Goal: Task Accomplishment & Management: Manage account settings

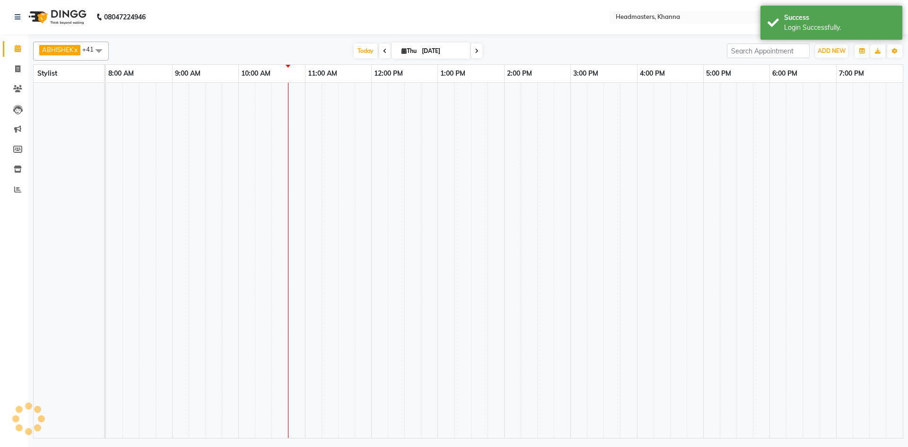
select select "en"
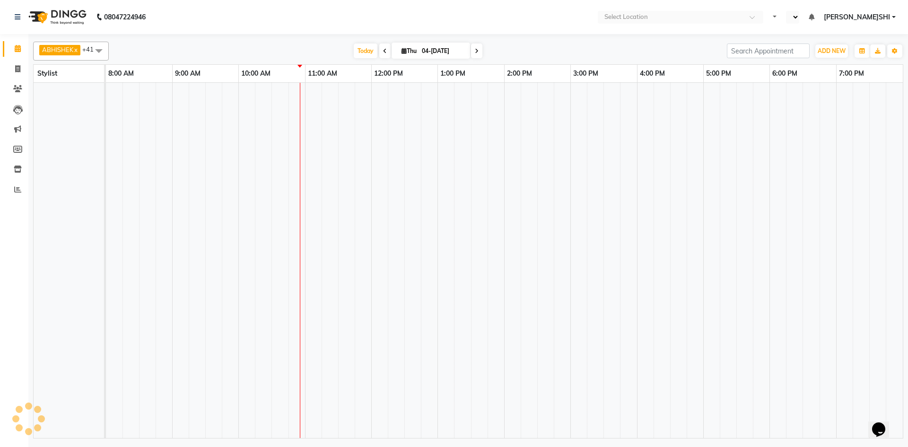
select select "en"
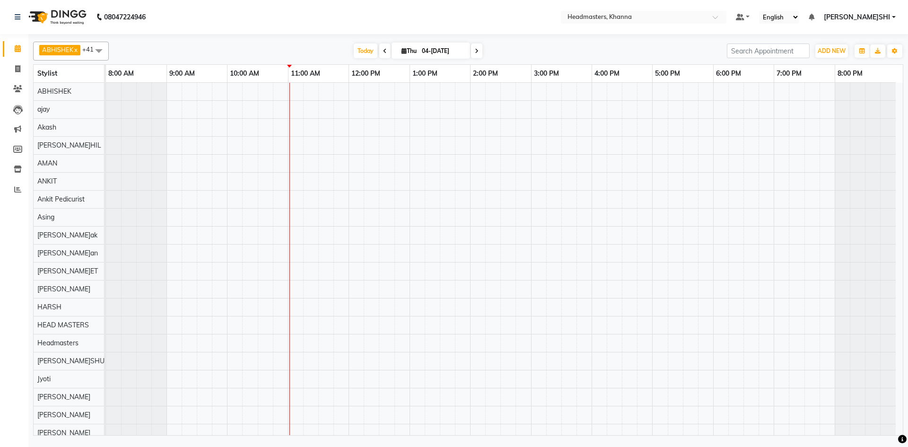
click at [92, 46] on span at bounding box center [98, 51] width 19 height 18
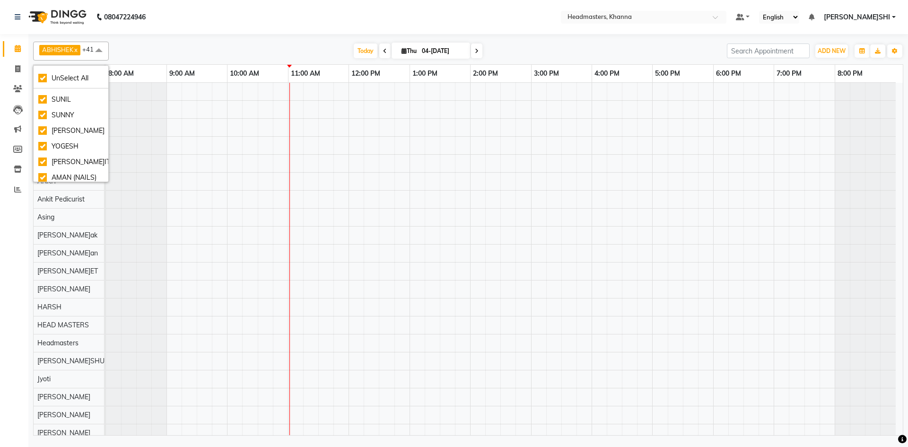
scroll to position [582, 0]
click at [103, 49] on span at bounding box center [98, 51] width 19 height 18
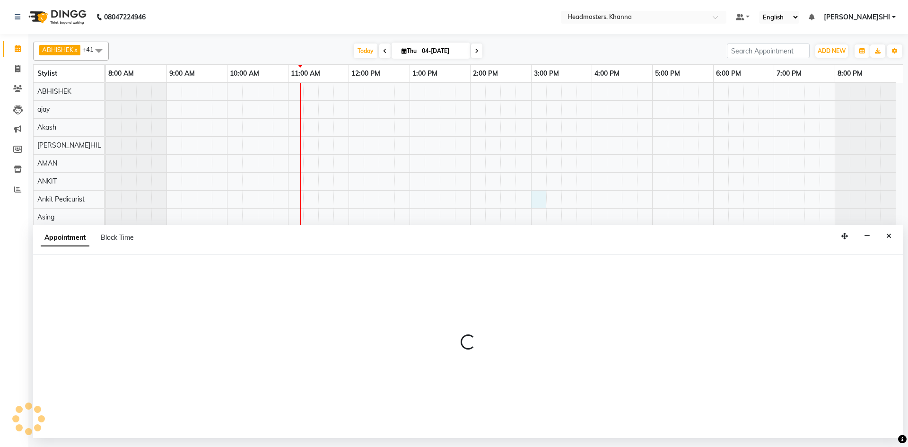
select select "69230"
select select "tentative"
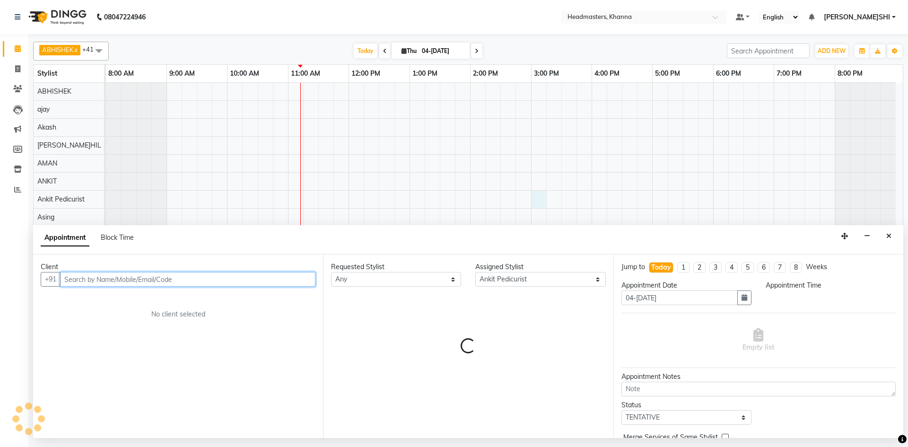
select select "900"
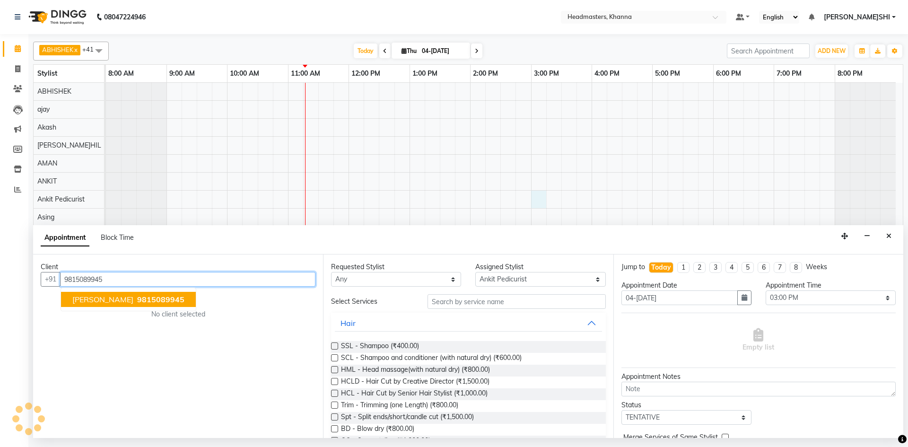
type input "9815089945"
click at [517, 279] on select "Select ABHISHEK ajay Akash AKHIL AMAN AMAN (NAILS) ANKIT Ankit Pedicurist Asing…" at bounding box center [541, 279] width 130 height 15
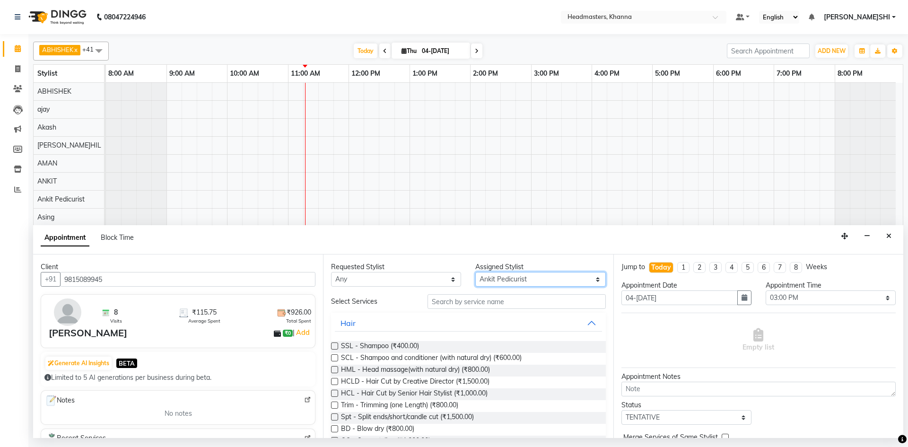
select select "60844"
click at [476, 272] on select "Select ABHISHEK ajay Akash AKHIL AMAN AMAN (NAILS) ANKIT Ankit Pedicurist Asing…" at bounding box center [541, 279] width 130 height 15
click at [458, 306] on input "text" at bounding box center [517, 301] width 178 height 15
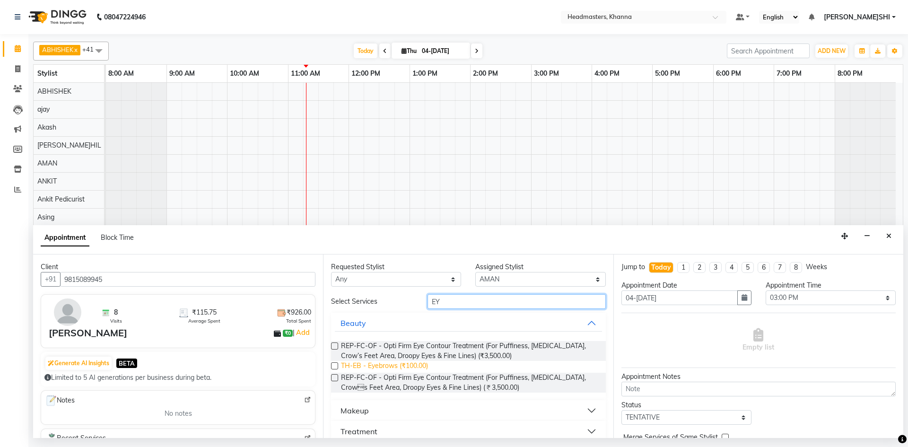
type input "EY"
click at [423, 366] on span "TH-EB - Eyebrows (₹100.00)" at bounding box center [384, 367] width 87 height 12
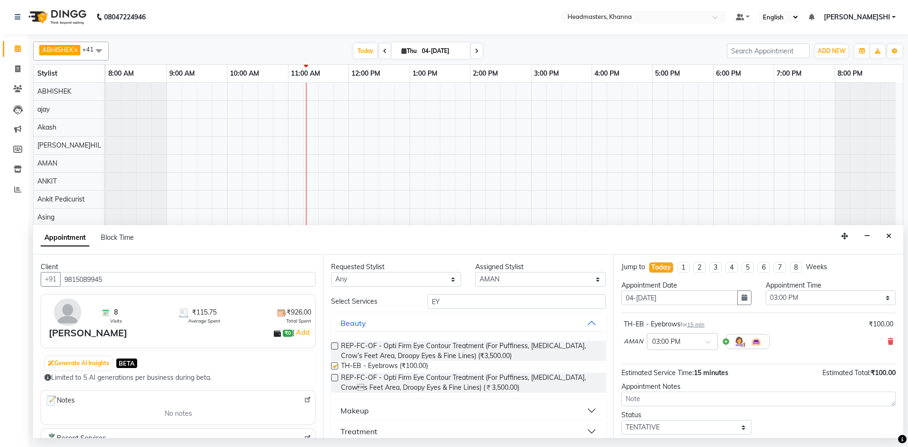
checkbox input "false"
click at [833, 296] on select "Select 09:00 AM 09:15 AM 09:30 AM 09:45 AM 10:00 AM 10:15 AM 10:30 AM 10:45 AM …" at bounding box center [831, 298] width 130 height 15
click at [766, 291] on select "Select 09:00 AM 09:15 AM 09:30 AM 09:45 AM 10:00 AM 10:15 AM 10:30 AM 10:45 AM …" at bounding box center [831, 298] width 130 height 15
click at [794, 297] on select "Select 09:00 AM 09:15 AM 09:30 AM 09:45 AM 10:00 AM 10:15 AM 10:30 AM 10:45 AM …" at bounding box center [831, 298] width 130 height 15
select select "675"
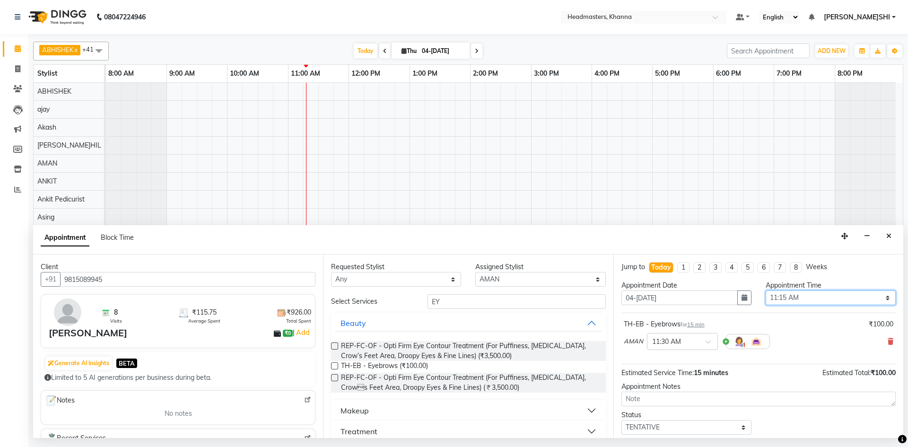
click at [766, 291] on select "Select 09:00 AM 09:15 AM 09:30 AM 09:45 AM 10:00 AM 10:15 AM 10:30 AM 10:45 AM …" at bounding box center [831, 298] width 130 height 15
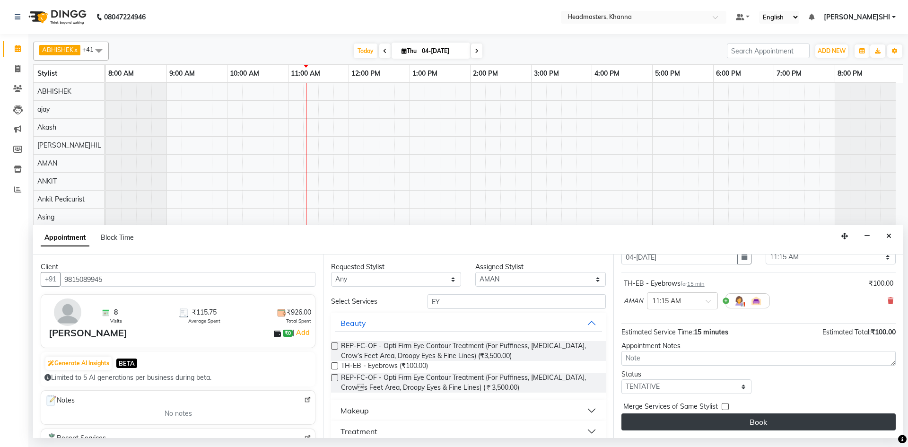
click at [755, 427] on button "Book" at bounding box center [759, 422] width 274 height 17
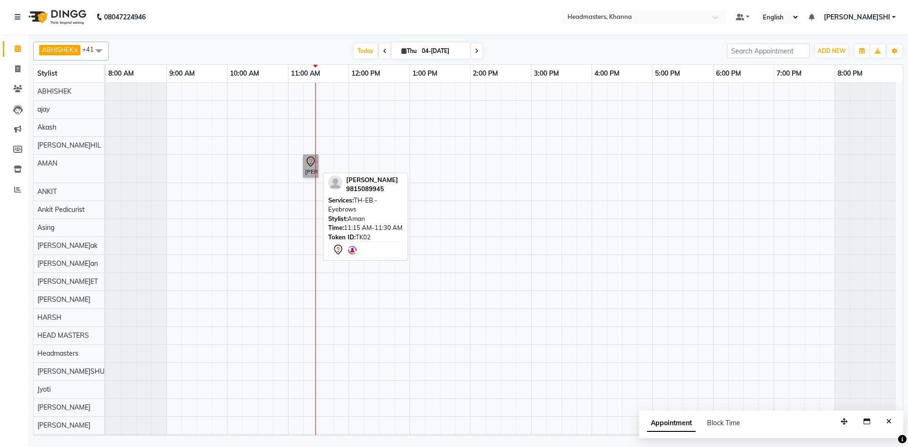
drag, startPoint x: 303, startPoint y: 163, endPoint x: 307, endPoint y: 155, distance: 9.1
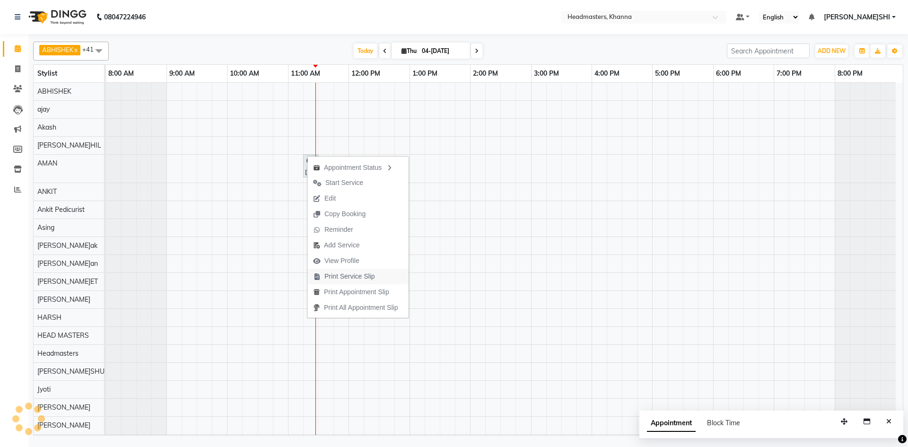
click at [357, 277] on span "Print Service Slip" at bounding box center [350, 277] width 51 height 10
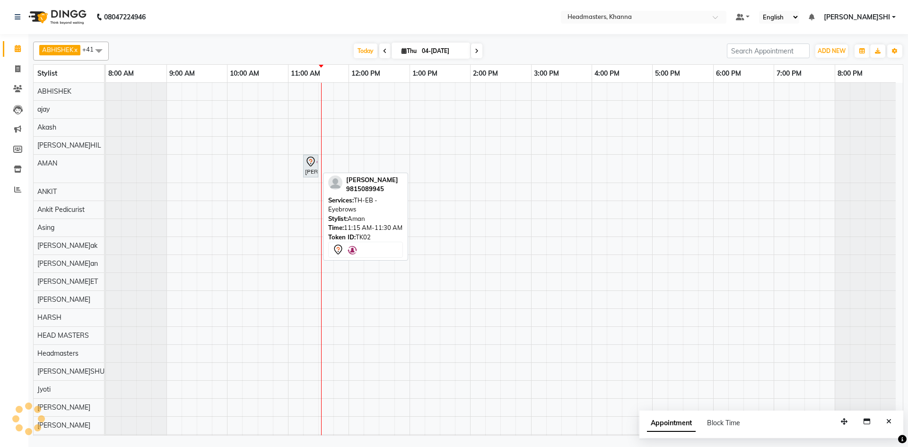
click at [316, 162] on div at bounding box center [318, 166] width 4 height 22
select select "7"
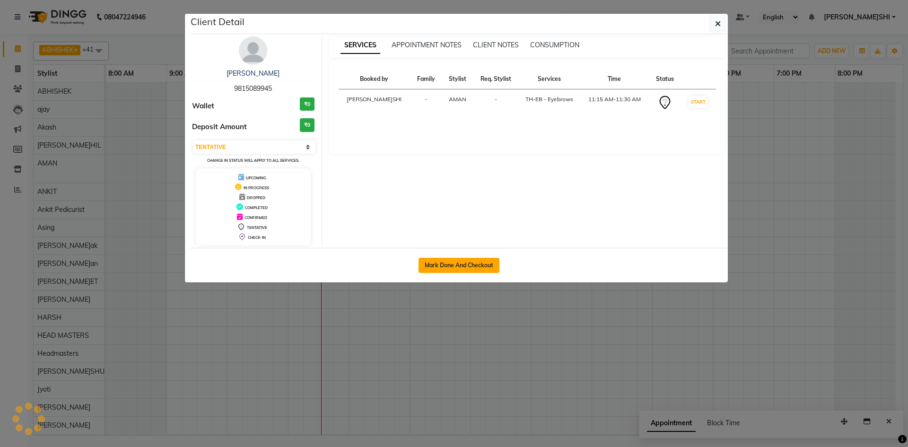
click at [437, 265] on button "Mark Done And Checkout" at bounding box center [459, 265] width 81 height 15
select select "service"
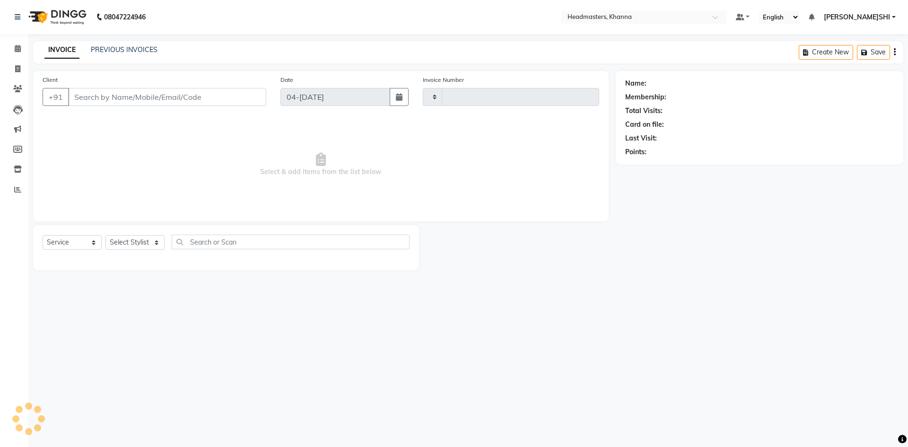
type input "5561"
select select "7138"
click at [20, 40] on li "Calendar" at bounding box center [14, 49] width 28 height 20
click at [18, 49] on icon at bounding box center [18, 48] width 6 height 7
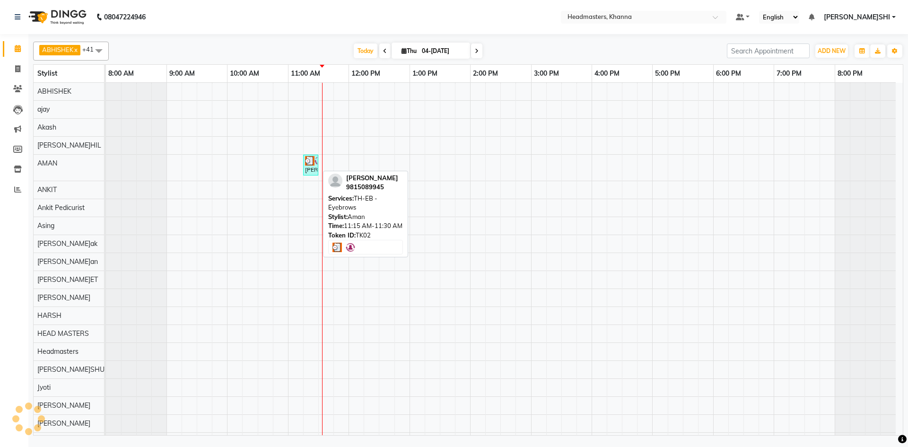
click at [316, 165] on div "ritu singla, TK02, 11:15 AM-11:30 AM, TH-EB - Eyebrows" at bounding box center [310, 165] width 13 height 18
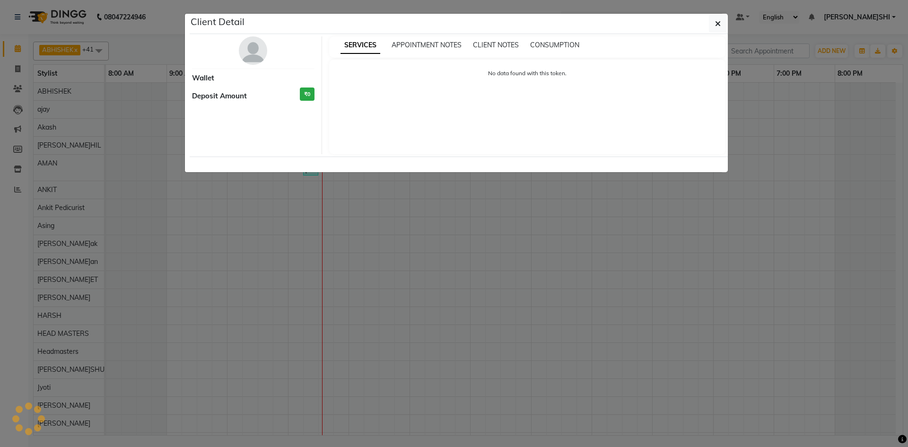
select select "3"
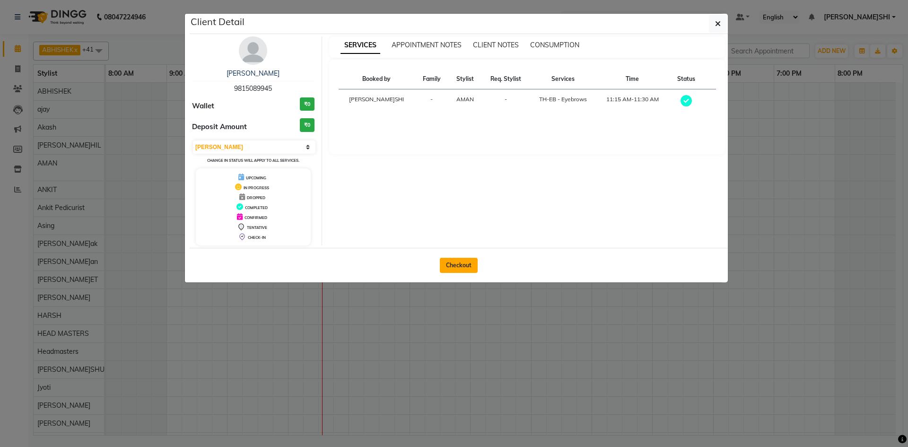
drag, startPoint x: 433, startPoint y: 258, endPoint x: 468, endPoint y: 268, distance: 36.4
click at [439, 262] on div "Checkout" at bounding box center [459, 265] width 538 height 35
click at [469, 269] on button "Checkout" at bounding box center [459, 265] width 38 height 15
select select "service"
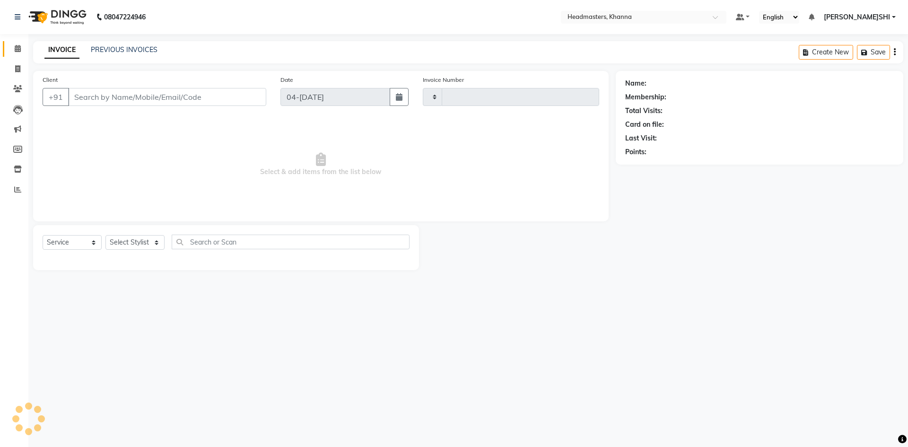
type input "5561"
select select "7138"
type input "9815089945"
select select "60844"
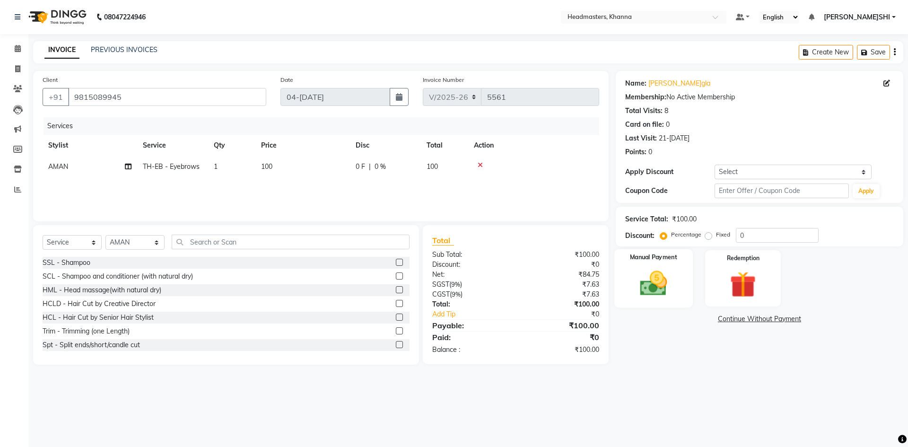
click at [688, 282] on div "Manual Payment" at bounding box center [653, 278] width 79 height 58
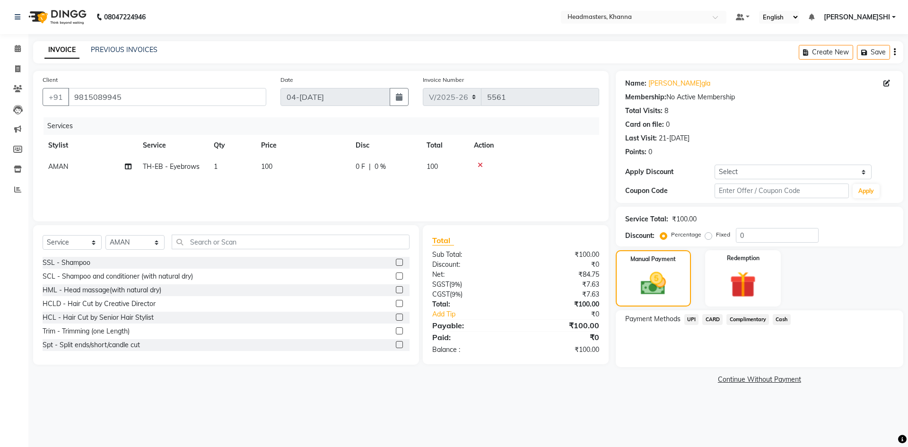
click at [776, 320] on span "Cash" at bounding box center [782, 319] width 18 height 11
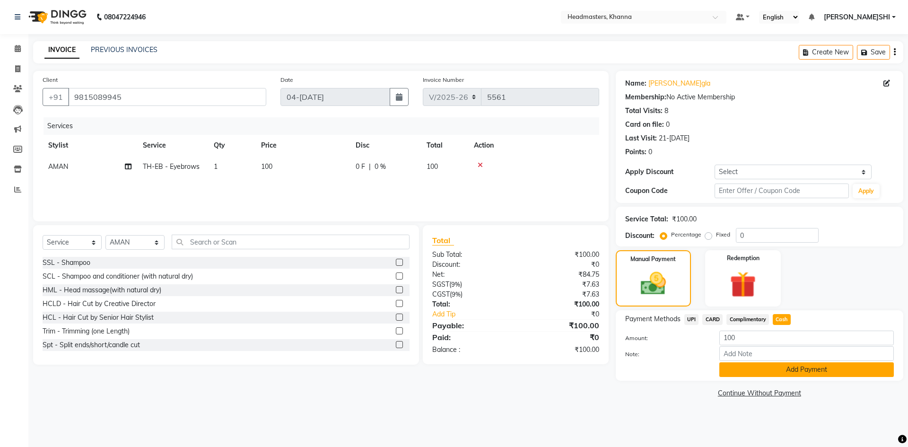
click at [788, 365] on button "Add Payment" at bounding box center [807, 369] width 175 height 15
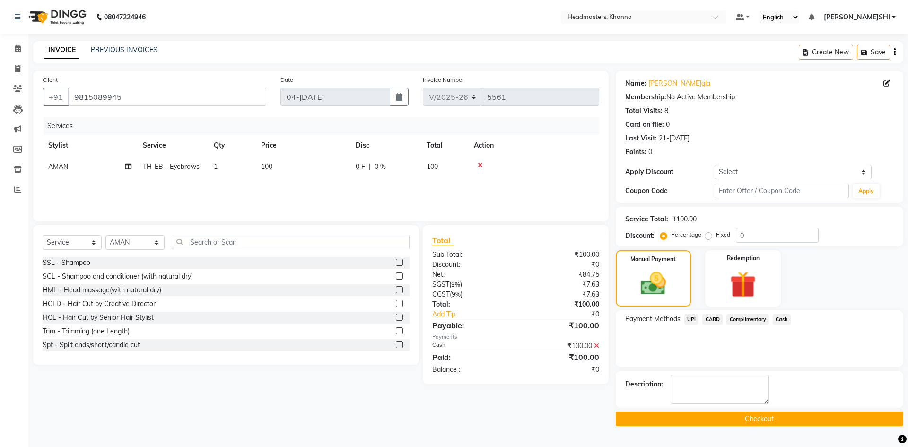
click at [776, 416] on button "Checkout" at bounding box center [760, 419] width 288 height 15
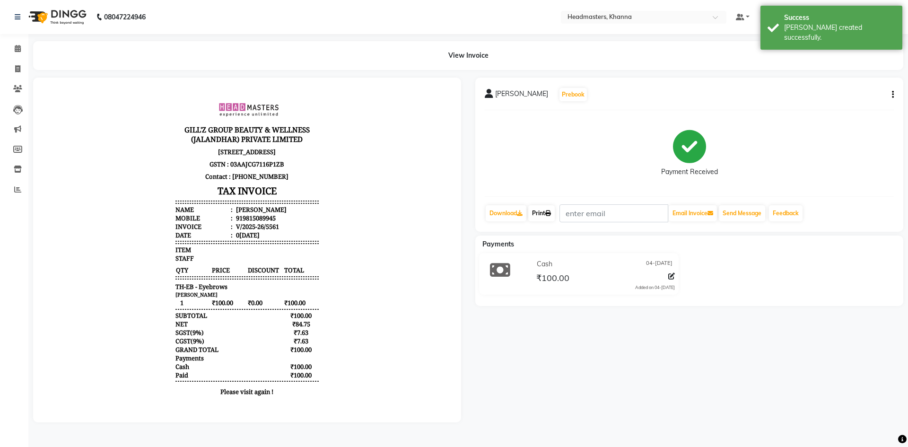
click at [549, 207] on link "Print" at bounding box center [542, 213] width 26 height 16
click at [16, 43] on link "Calendar" at bounding box center [14, 49] width 23 height 16
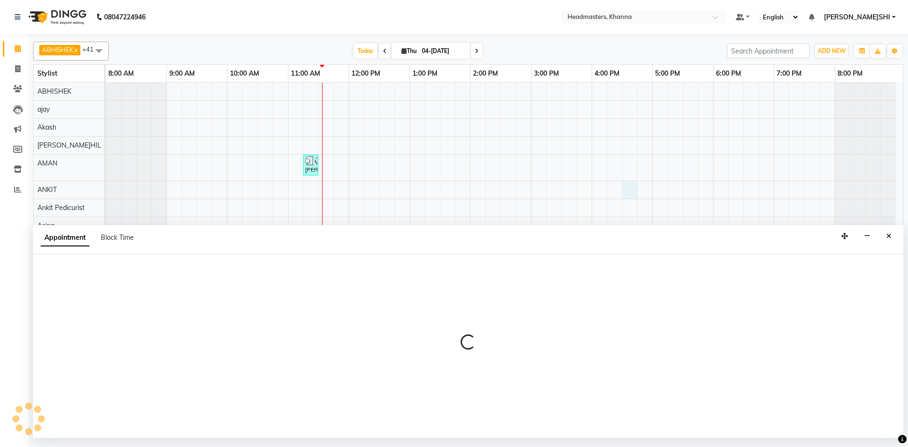
select select "60812"
select select "990"
select select "tentative"
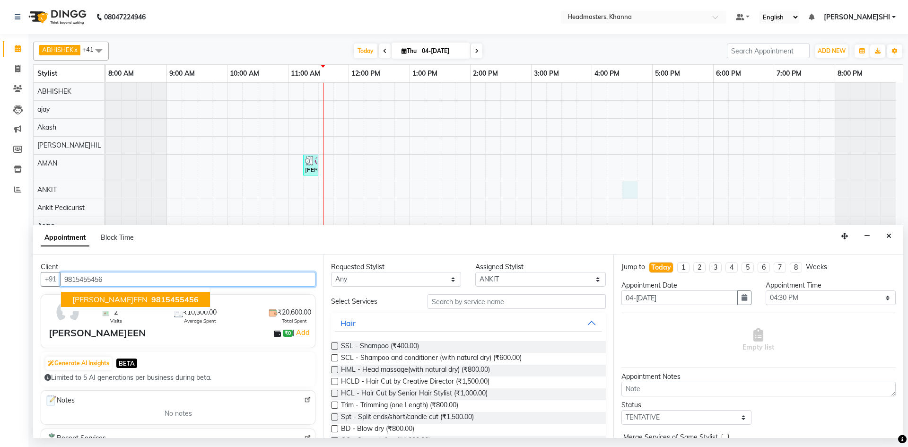
type input "9815455456"
click at [517, 282] on select "Select ABHISHEK ajay Akash AKHIL AMAN AMAN (NAILS) ANKIT Ankit Pedicurist Asing…" at bounding box center [541, 279] width 130 height 15
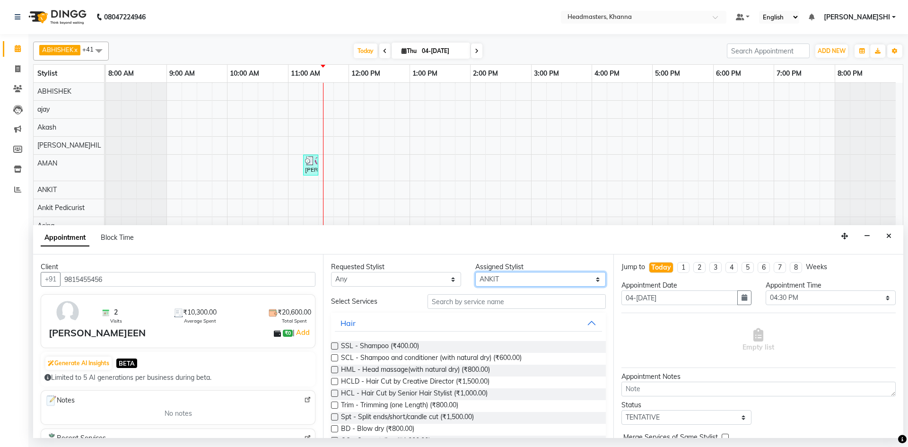
select select "60844"
click at [476, 272] on select "Select ABHISHEK ajay Akash AKHIL AMAN AMAN (NAILS) ANKIT Ankit Pedicurist Asing…" at bounding box center [541, 279] width 130 height 15
click at [456, 305] on input "text" at bounding box center [517, 301] width 178 height 15
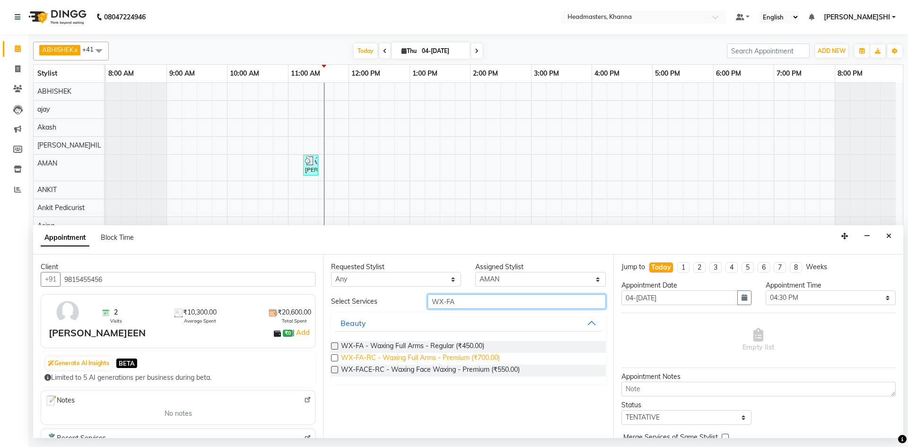
type input "WX-FA"
click at [485, 355] on span "WX-FA-RC - Waxing Full Arms - Premium (₹700.00)" at bounding box center [420, 359] width 159 height 12
checkbox input "false"
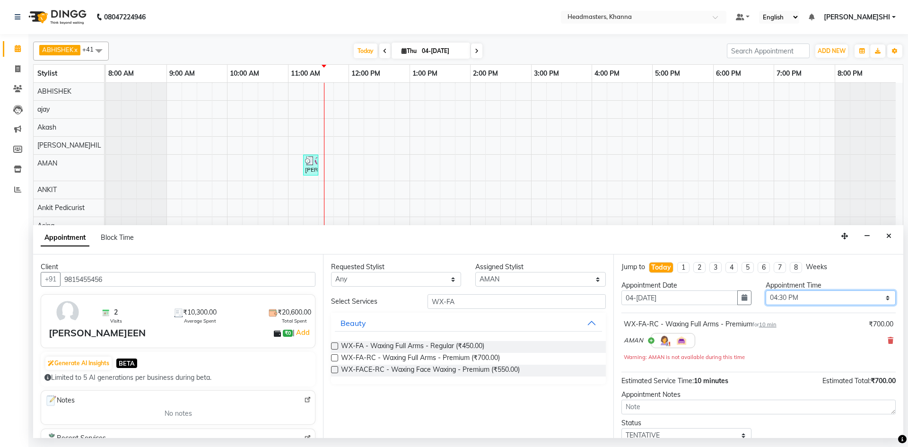
click at [790, 299] on select "Select 09:00 AM 09:15 AM 09:30 AM 09:45 AM 10:00 AM 10:15 AM 10:30 AM 10:45 AM …" at bounding box center [831, 298] width 130 height 15
select select "690"
click at [766, 291] on select "Select 09:00 AM 09:15 AM 09:30 AM 09:45 AM 10:00 AM 10:15 AM 10:30 AM 10:45 AM …" at bounding box center [831, 298] width 130 height 15
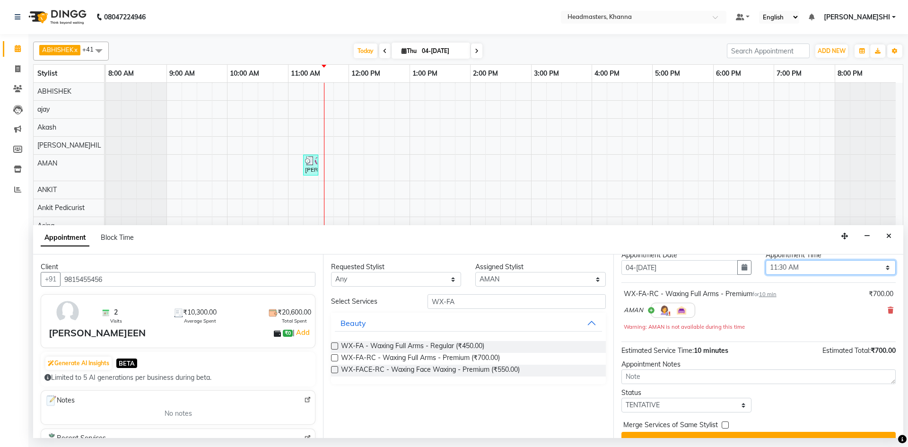
scroll to position [49, 0]
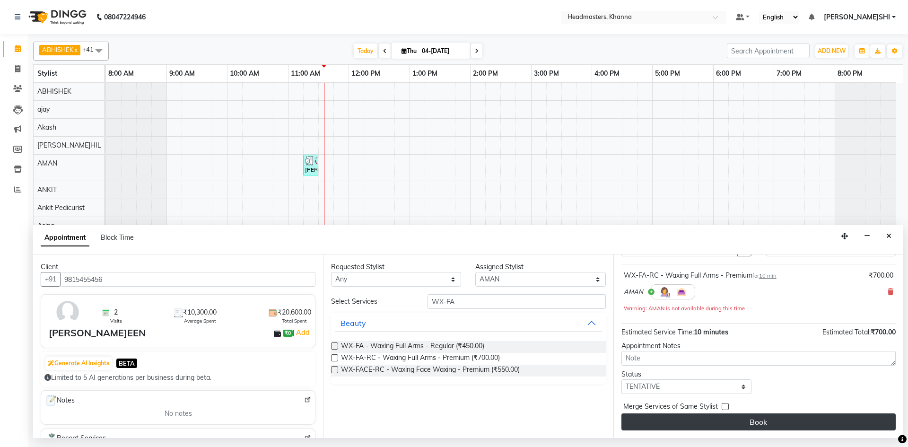
click at [792, 416] on button "Book" at bounding box center [759, 422] width 274 height 17
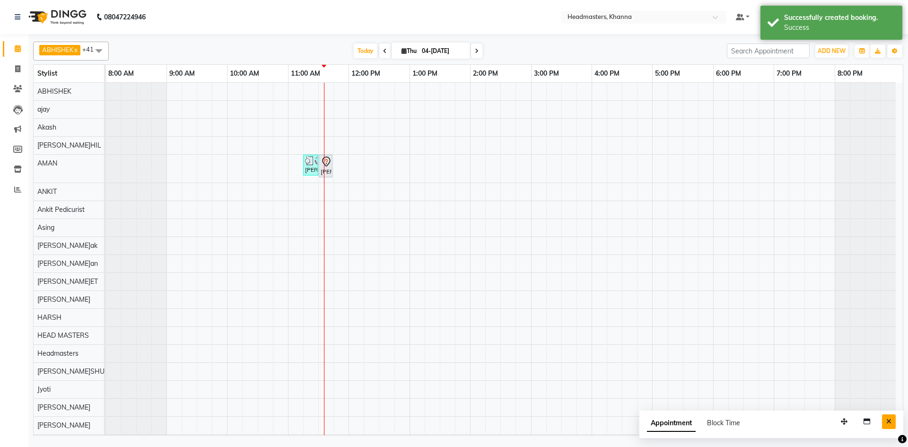
click at [888, 424] on icon "Close" at bounding box center [889, 421] width 5 height 7
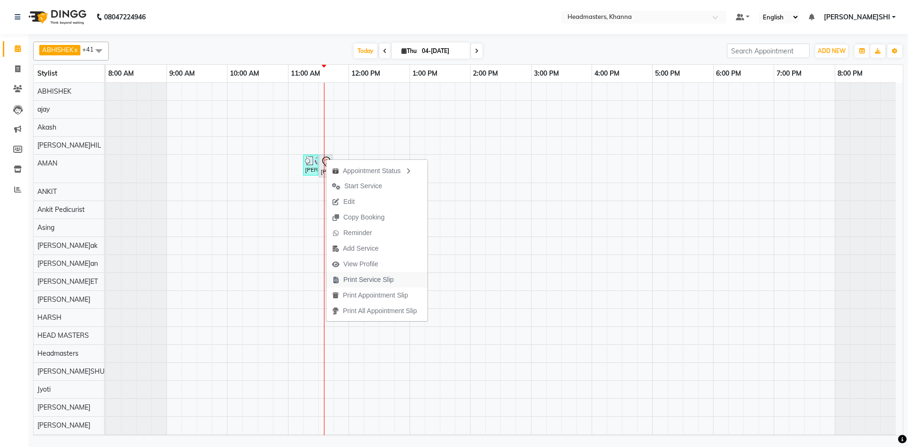
click at [389, 276] on span "Print Service Slip" at bounding box center [369, 280] width 51 height 10
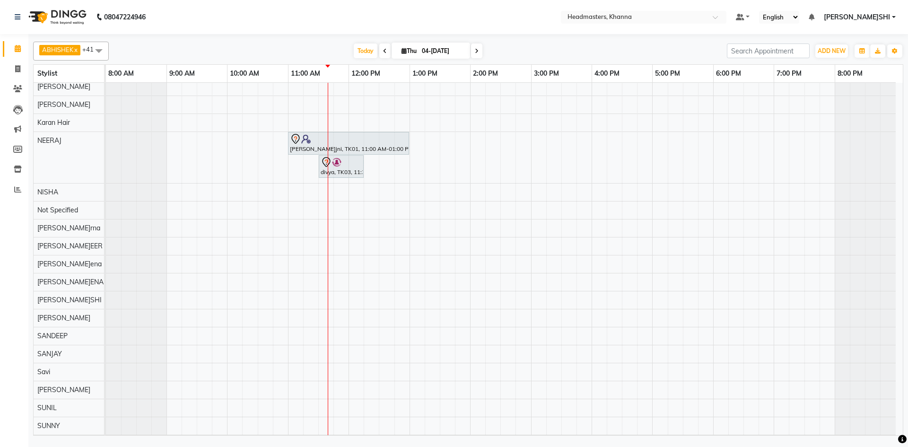
scroll to position [446, 0]
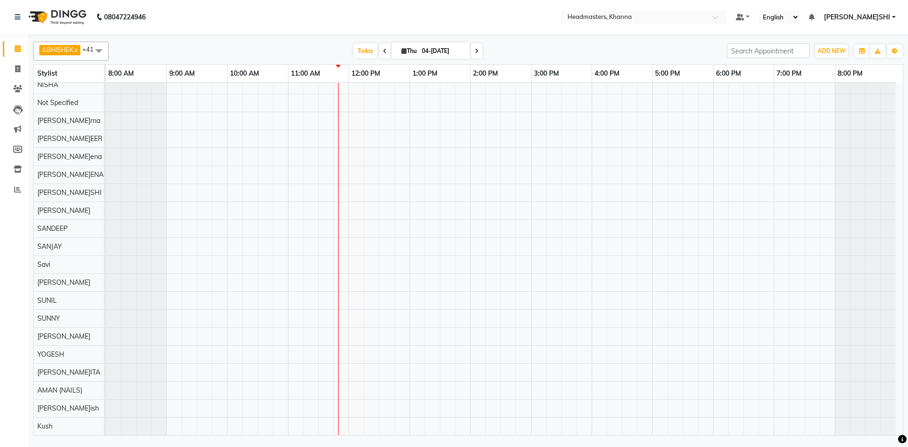
click at [695, 323] on div "ritu singla, TK02, 11:15 AM-11:30 AM, TH-EB - Eyebrows HARLEEN, TK04, 11:30 AM-…" at bounding box center [504, 36] width 797 height 799
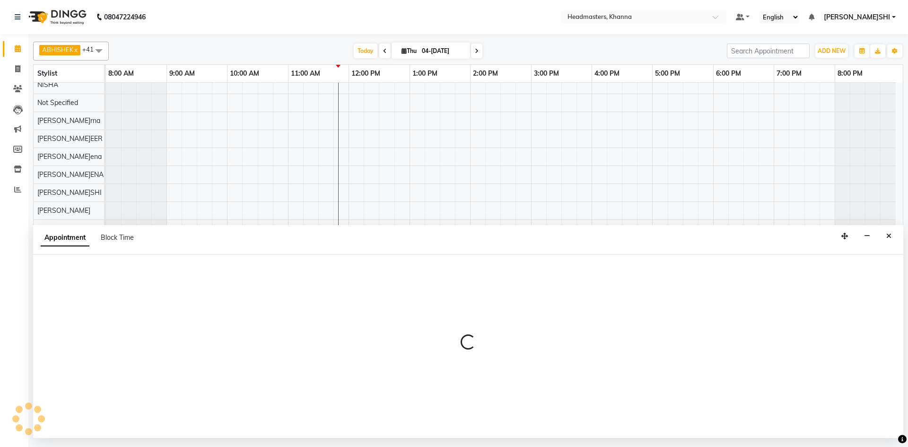
select select "60809"
select select "tentative"
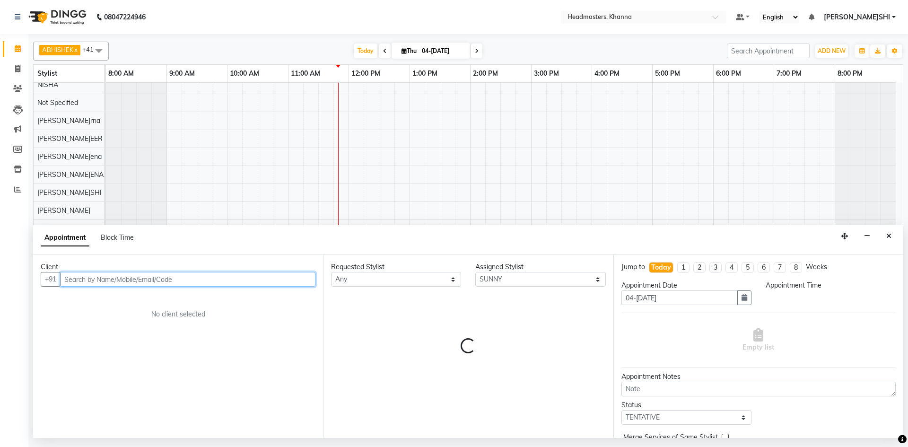
select select "1050"
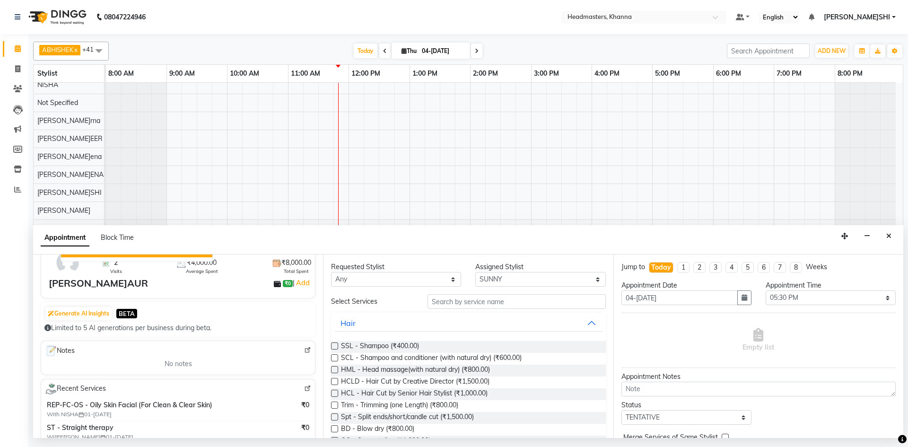
scroll to position [95, 0]
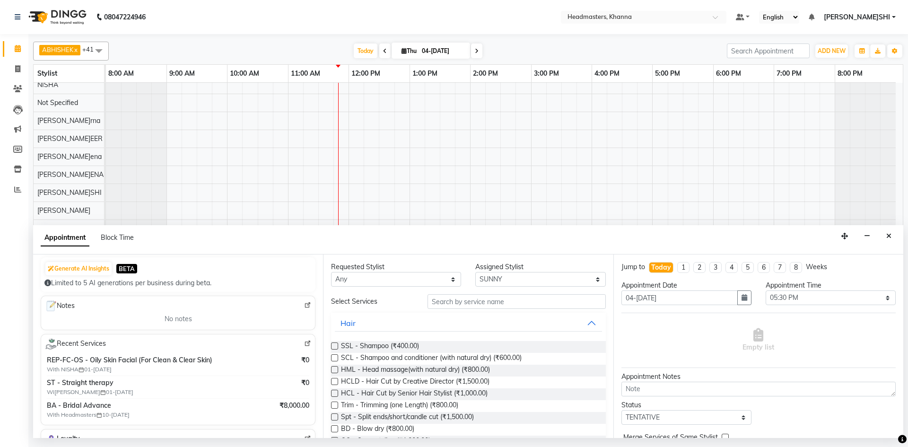
type input "7347660083"
click at [568, 277] on select "Select ABHISHEK ajay Akash AKHIL AMAN AMAN (NAILS) ANKIT Ankit Pedicurist Asing…" at bounding box center [541, 279] width 130 height 15
select select "60855"
click at [476, 272] on select "Select ABHISHEK ajay Akash AKHIL AMAN AMAN (NAILS) ANKIT Ankit Pedicurist Asing…" at bounding box center [541, 279] width 130 height 15
click at [479, 306] on input "text" at bounding box center [517, 301] width 178 height 15
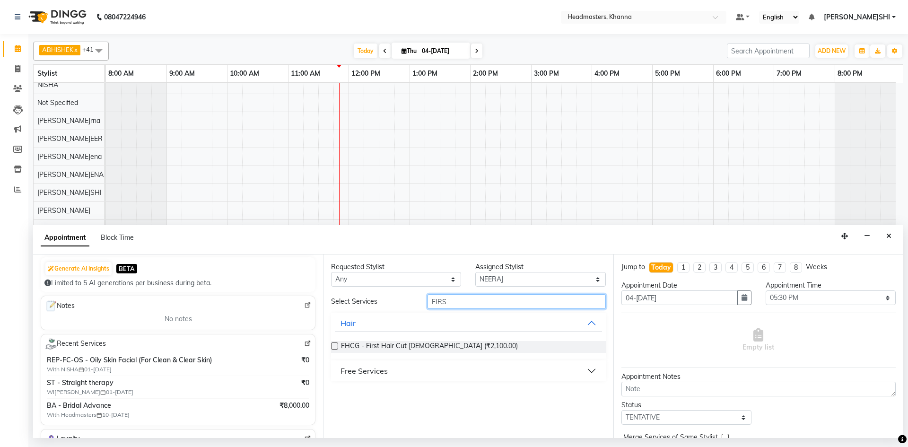
type input "FIRS"
click at [436, 374] on button "Free Services" at bounding box center [468, 370] width 267 height 17
click at [372, 394] on span "First Wash (₹0)" at bounding box center [364, 395] width 47 height 12
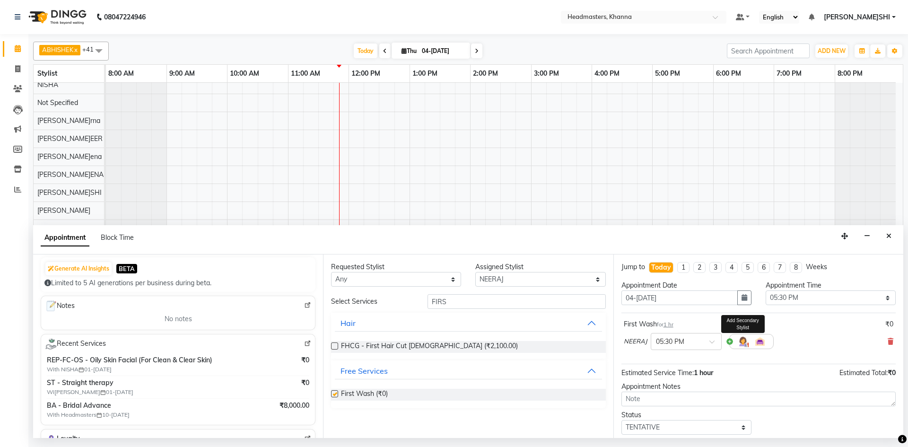
checkbox input "false"
click at [804, 298] on select "Select 09:00 AM 09:15 AM 09:30 AM 09:45 AM 10:00 AM 10:15 AM 10:30 AM 10:45 AM …" at bounding box center [831, 298] width 130 height 15
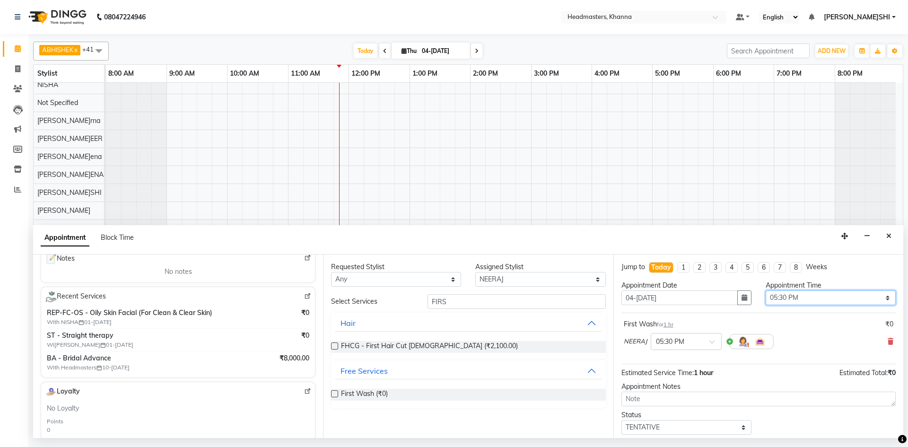
click at [848, 292] on select "Select 09:00 AM 09:15 AM 09:30 AM 09:45 AM 10:00 AM 10:15 AM 10:30 AM 10:45 AM …" at bounding box center [831, 298] width 130 height 15
select select "705"
click at [766, 291] on select "Select 09:00 AM 09:15 AM 09:30 AM 09:45 AM 10:00 AM 10:15 AM 10:30 AM 10:45 AM …" at bounding box center [831, 298] width 130 height 15
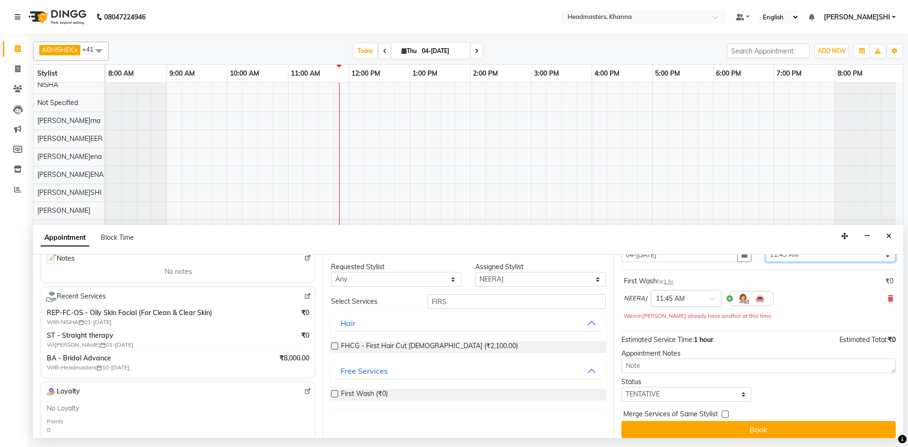
scroll to position [51, 0]
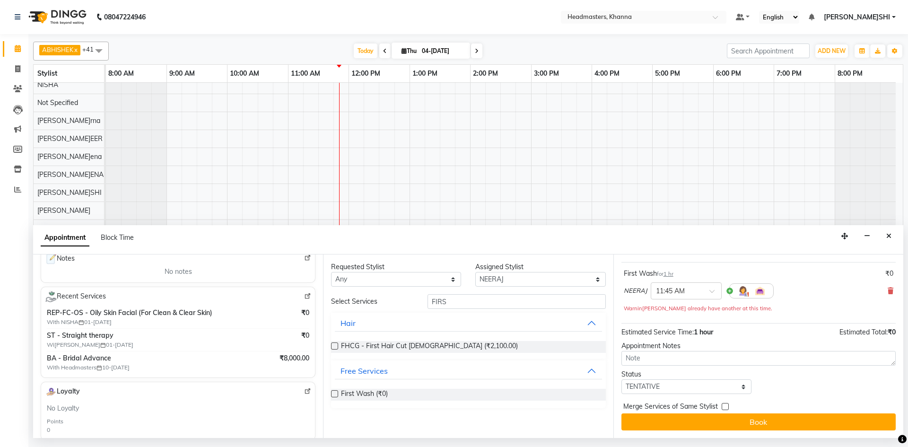
click at [752, 418] on button "Book" at bounding box center [759, 422] width 274 height 17
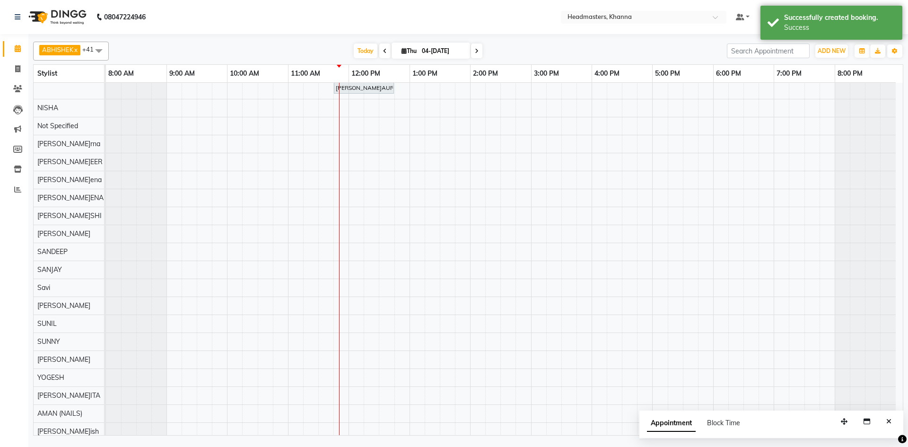
click at [907, 398] on div "ABHISHEK x ajay x Akash x AKHIL x AMAN x ANKIT x Ankit Pedicurist x Asing x Gur…" at bounding box center [468, 236] width 880 height 404
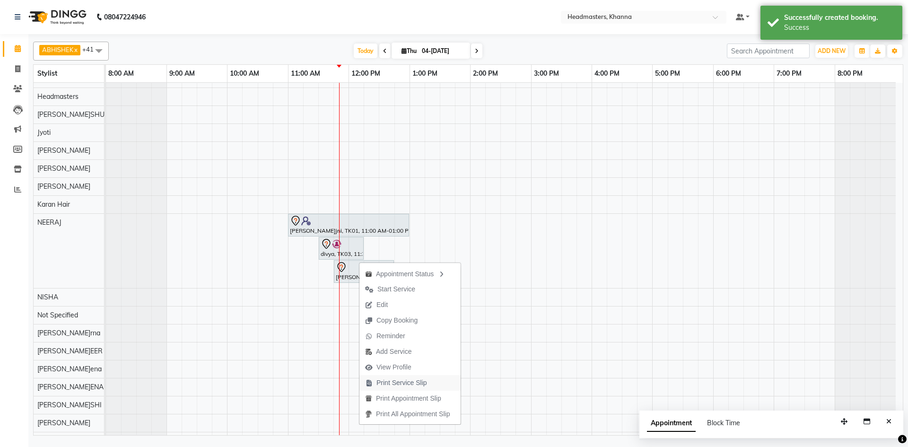
scroll to position [210, 0]
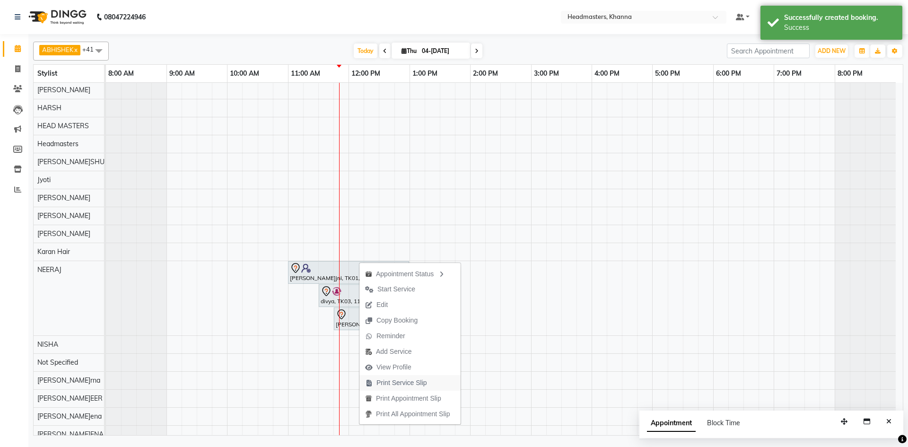
click at [423, 379] on span "Print Service Slip" at bounding box center [402, 383] width 51 height 10
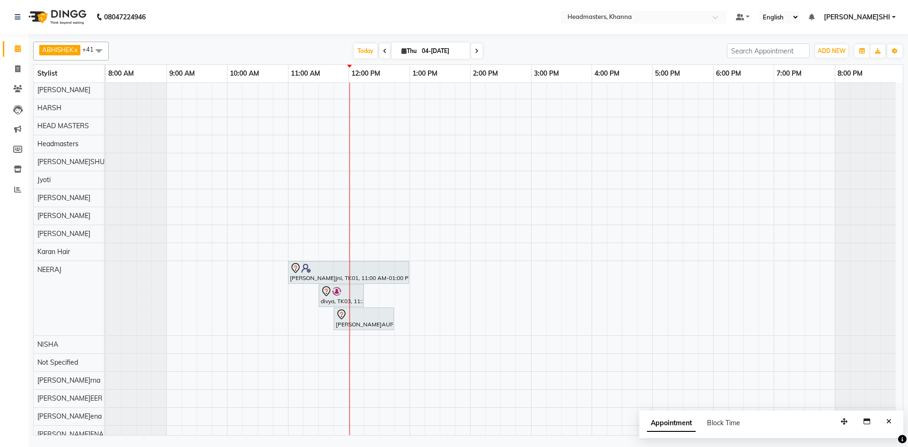
click at [887, 414] on div "Appointment Block Time" at bounding box center [772, 425] width 264 height 29
click at [879, 419] on div "Appointment Block Time" at bounding box center [772, 425] width 264 height 29
click at [895, 422] on button "Close" at bounding box center [889, 421] width 14 height 15
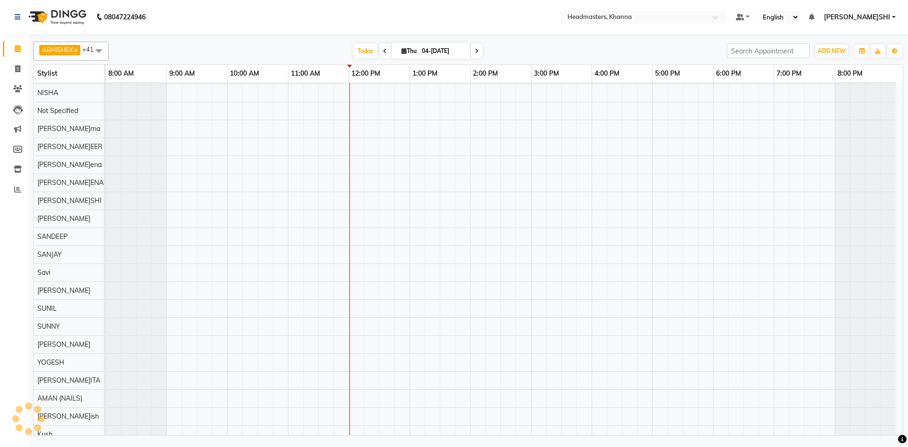
scroll to position [469, 0]
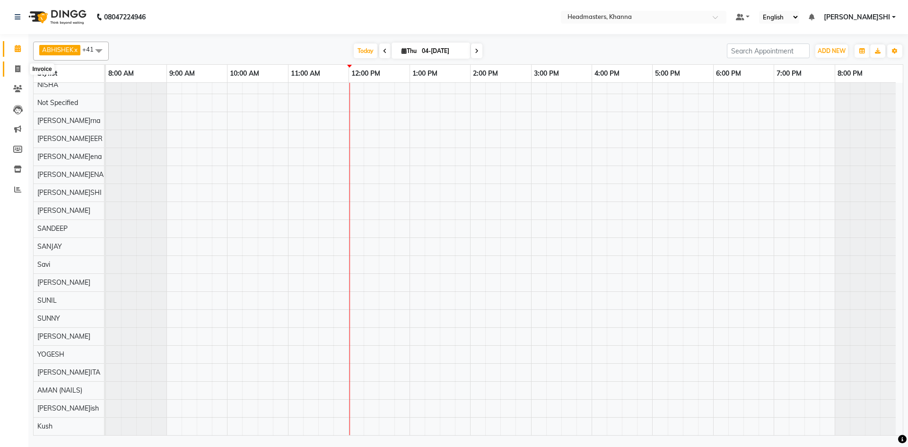
click at [14, 66] on span at bounding box center [17, 69] width 17 height 11
select select "service"
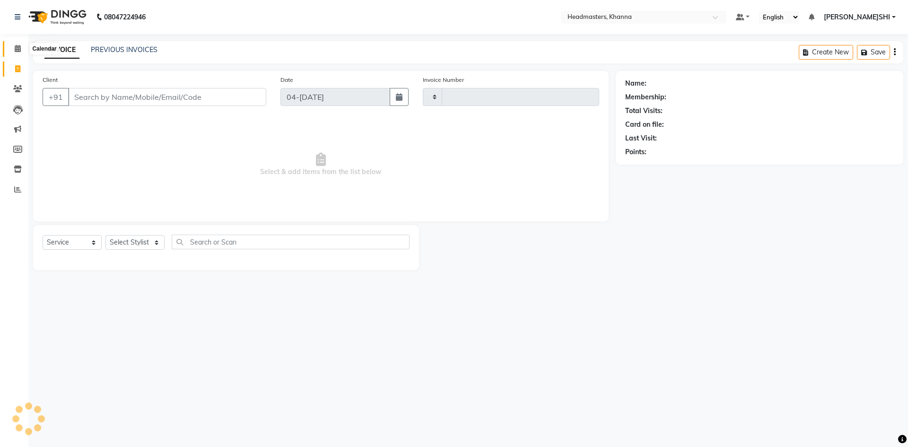
type input "5562"
select select "7138"
click at [12, 43] on link "Calendar" at bounding box center [14, 49] width 23 height 16
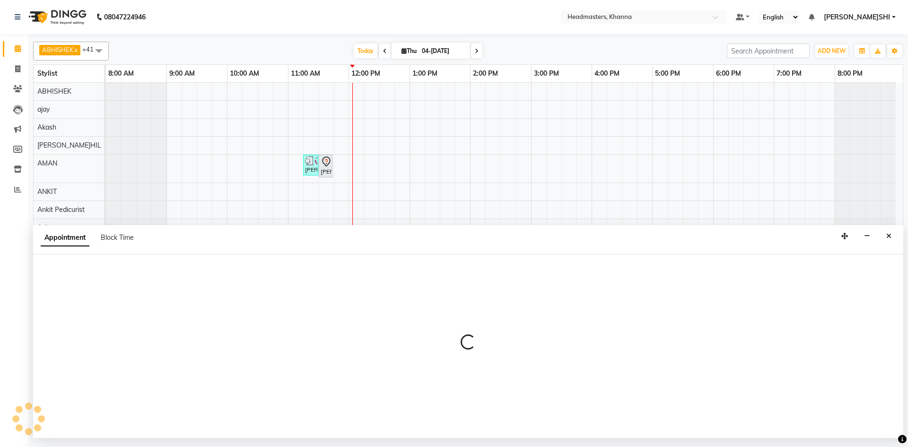
select select "60827"
select select "tentative"
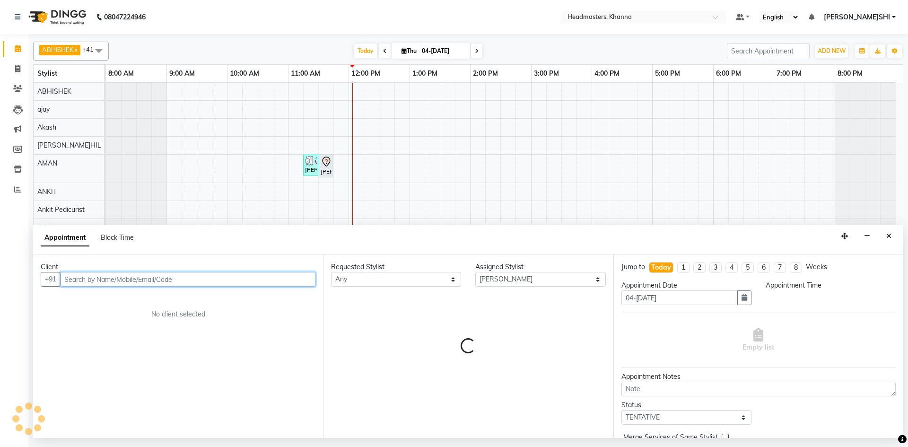
select select "960"
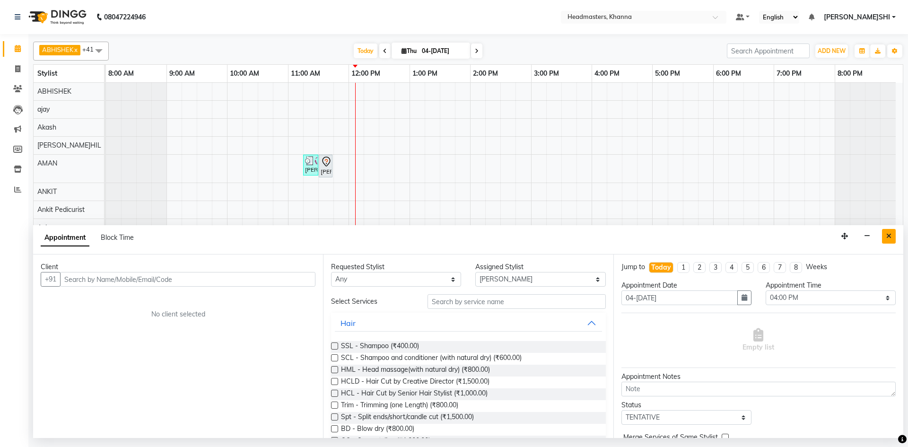
click at [885, 237] on button "Close" at bounding box center [889, 236] width 14 height 15
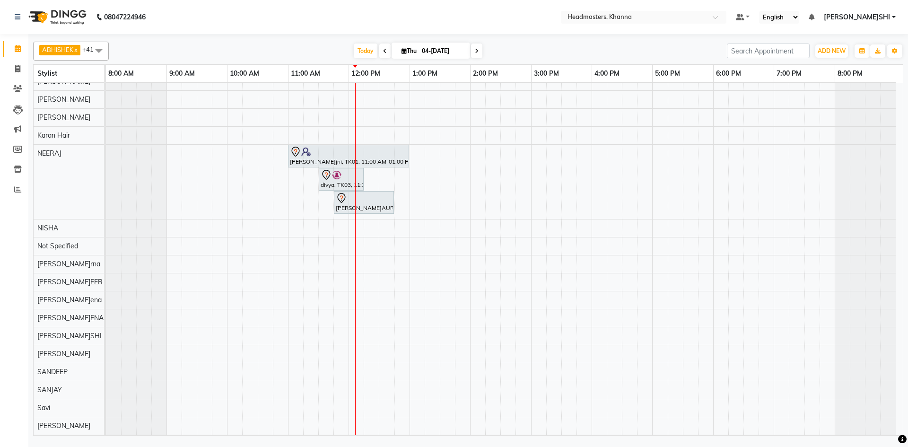
scroll to position [331, 0]
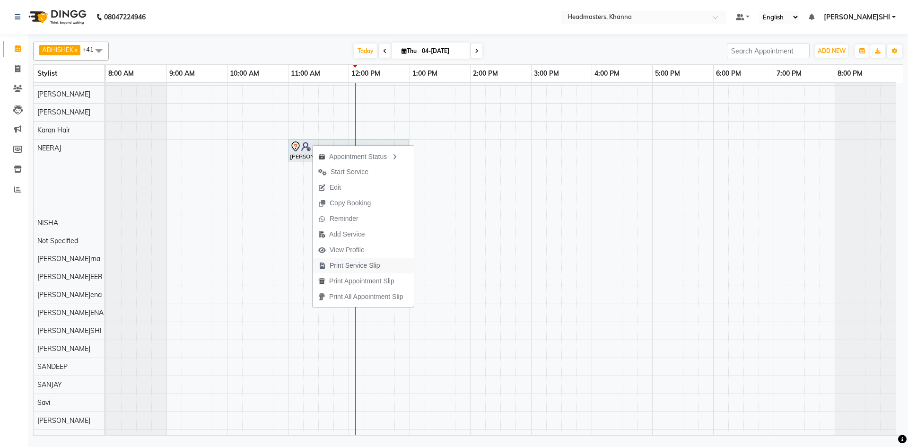
click at [379, 268] on span "Print Service Slip" at bounding box center [355, 266] width 51 height 10
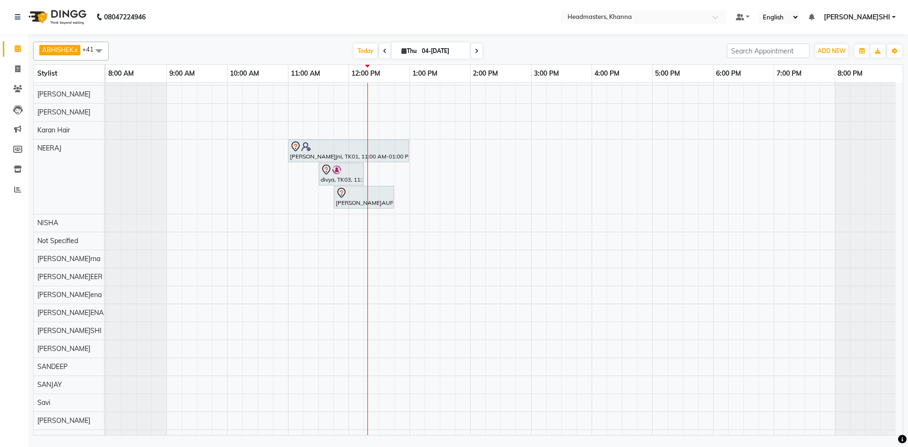
scroll to position [469, 0]
